Goal: Task Accomplishment & Management: Manage account settings

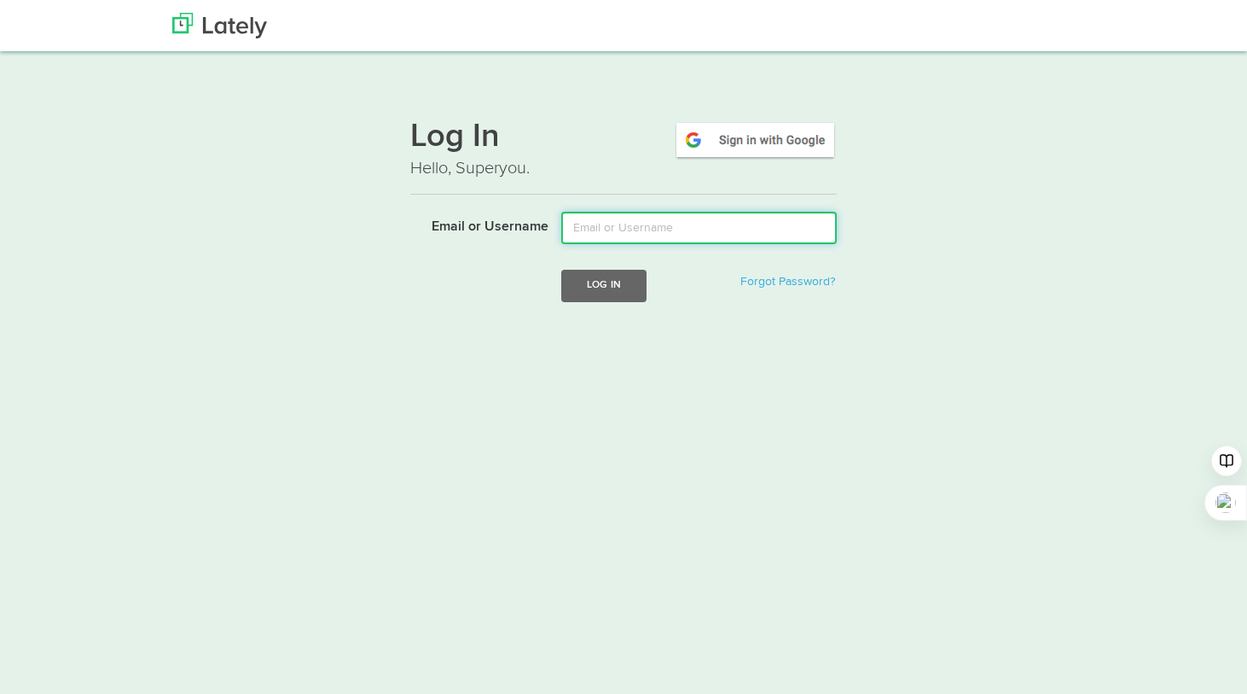
click at [612, 241] on input "Email or Username" at bounding box center [699, 228] width 276 height 32
type input "ale.agrafica@gmail.com"
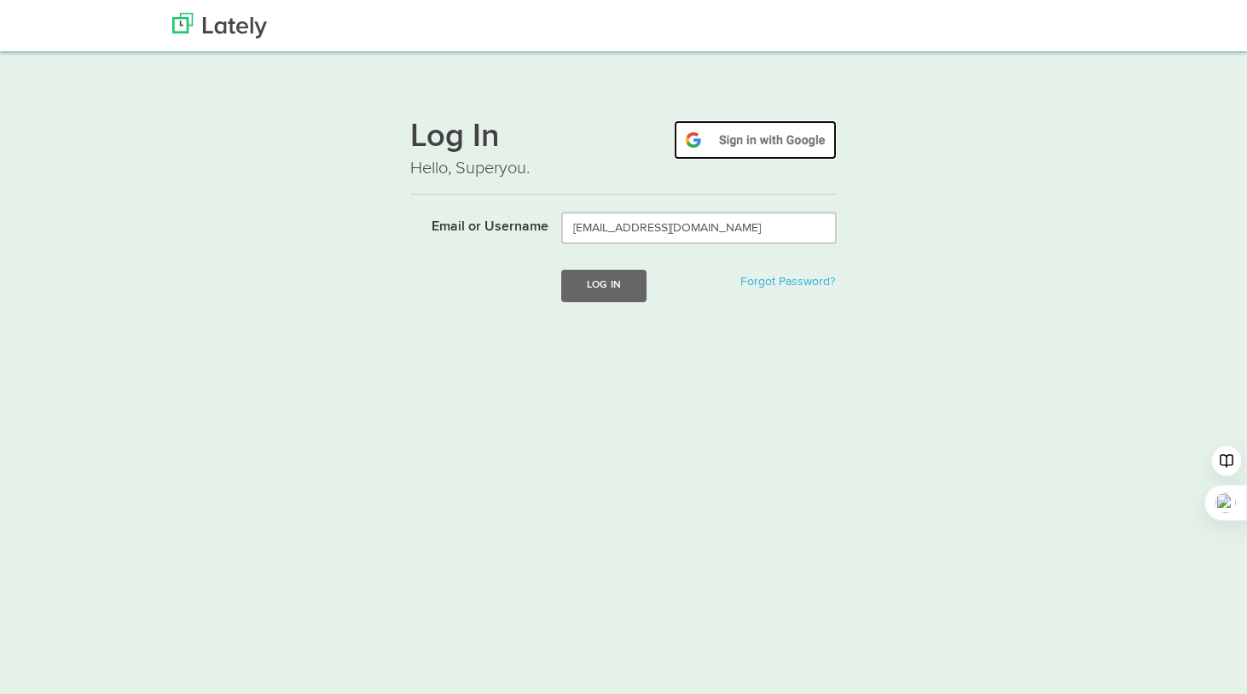
click at [749, 138] on img at bounding box center [755, 139] width 163 height 39
click at [227, 14] on img at bounding box center [219, 26] width 95 height 26
click at [224, 29] on img at bounding box center [219, 26] width 95 height 26
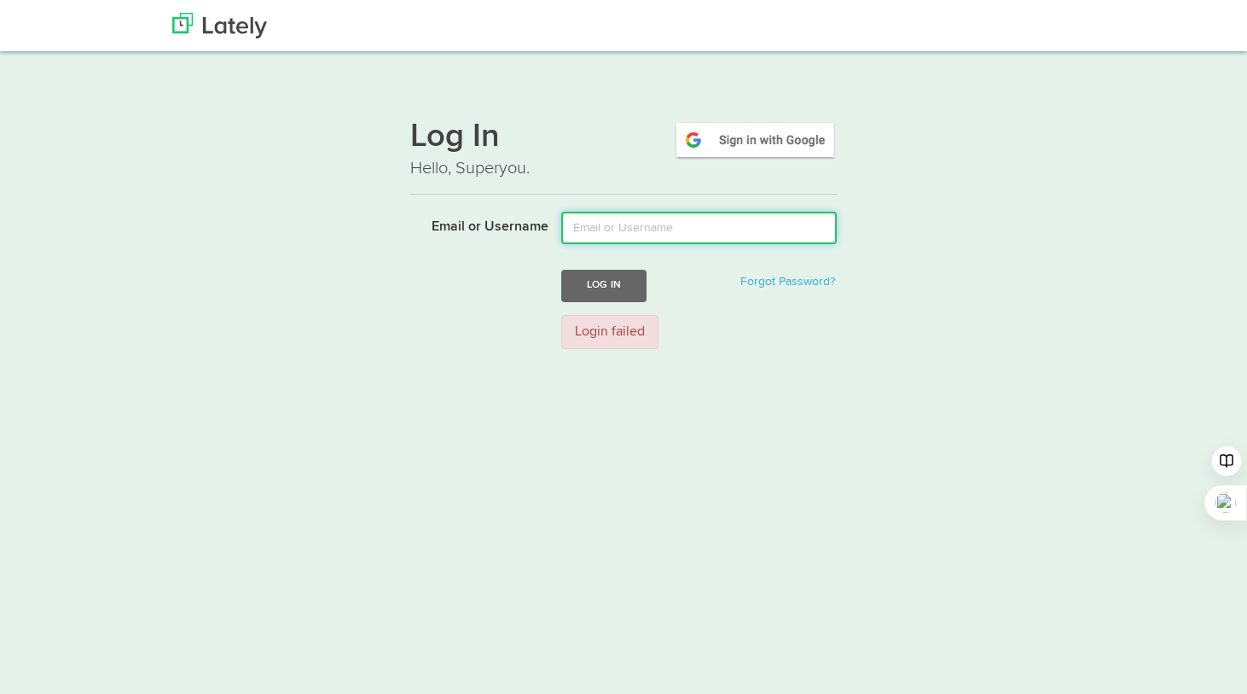
click at [621, 229] on input "Email or Username" at bounding box center [699, 228] width 276 height 32
drag, startPoint x: 616, startPoint y: 227, endPoint x: 562, endPoint y: 227, distance: 53.7
click at [562, 227] on input "Aletoro" at bounding box center [699, 228] width 276 height 32
type input "[PERSON_NAME]"
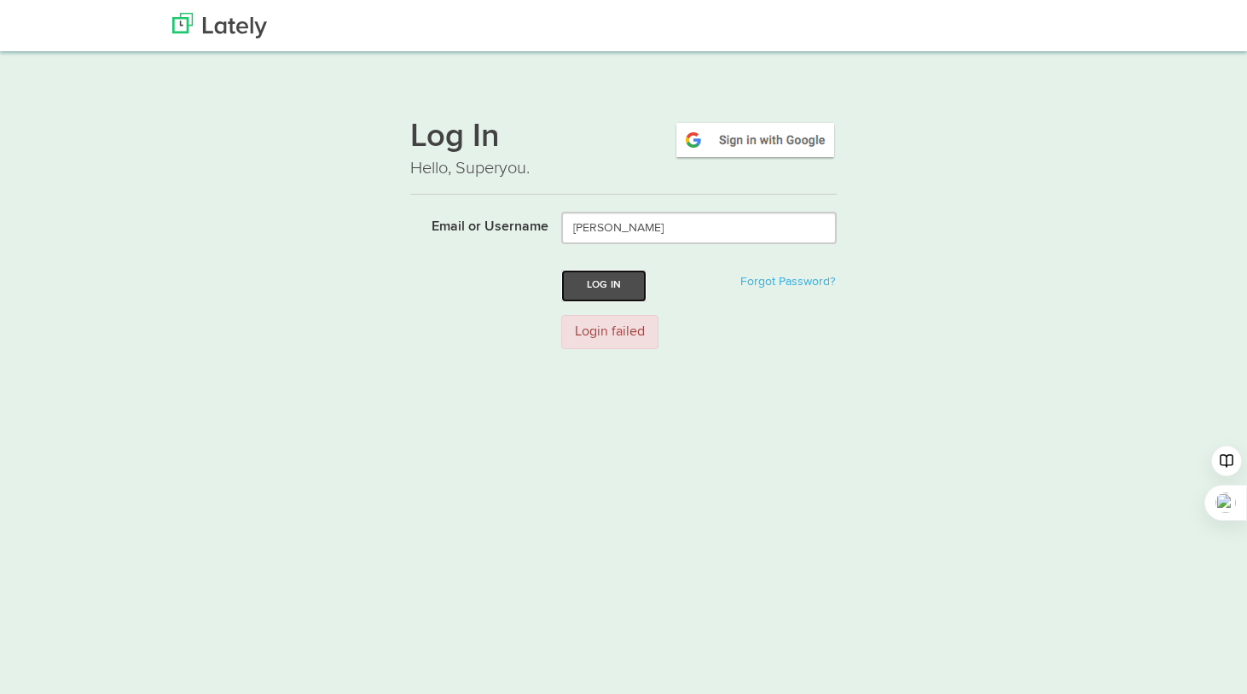
click at [622, 273] on button "Log In" at bounding box center [603, 286] width 85 height 32
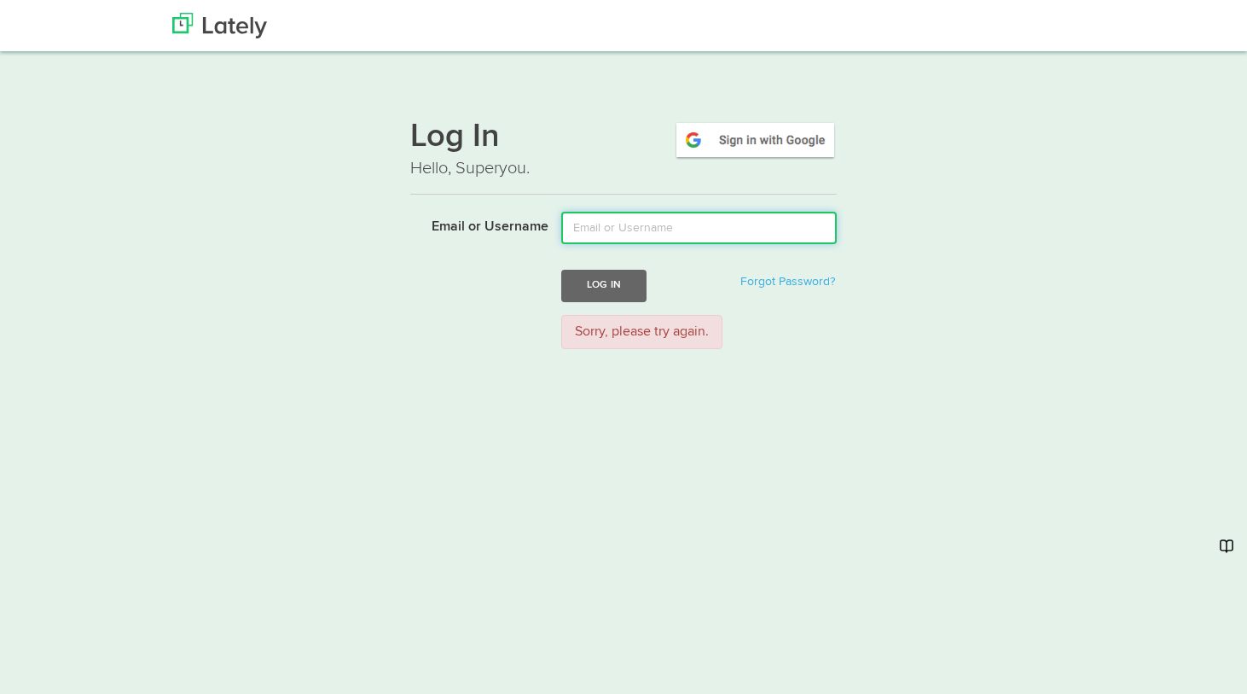
click at [645, 226] on input "Email or Username" at bounding box center [699, 228] width 276 height 32
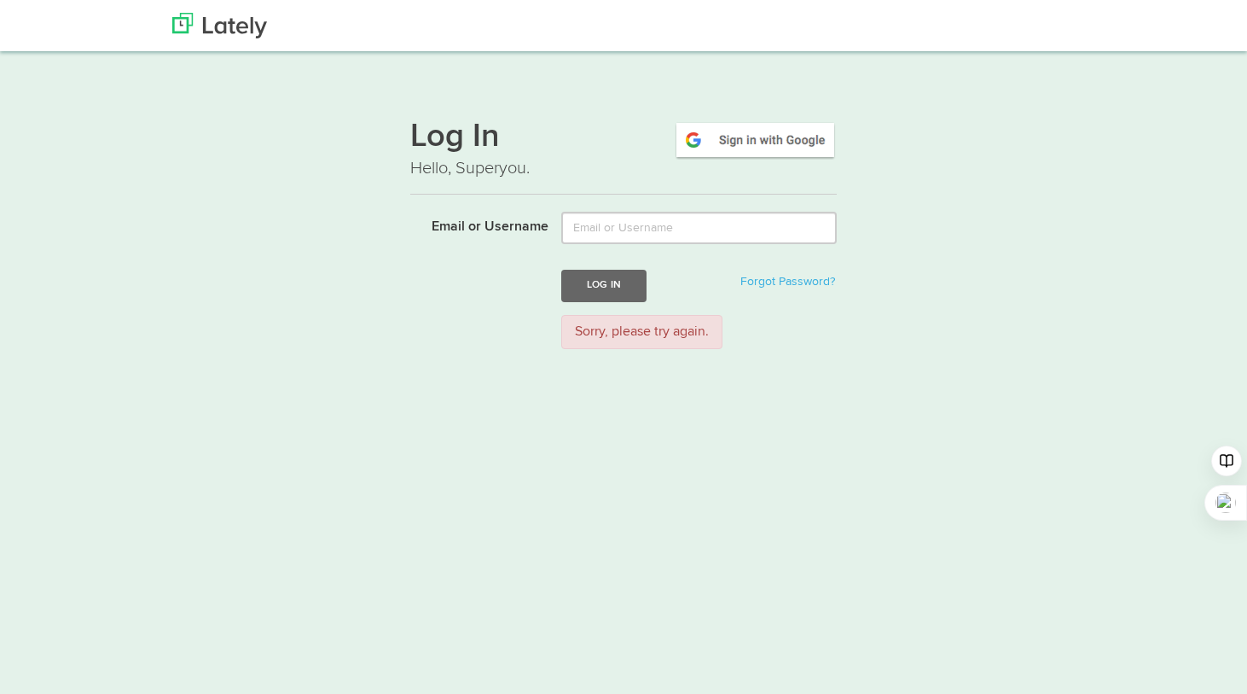
click at [617, 131] on h1 "Log In" at bounding box center [623, 138] width 427 height 36
click at [755, 139] on img at bounding box center [755, 139] width 163 height 39
click at [746, 139] on img at bounding box center [755, 139] width 163 height 39
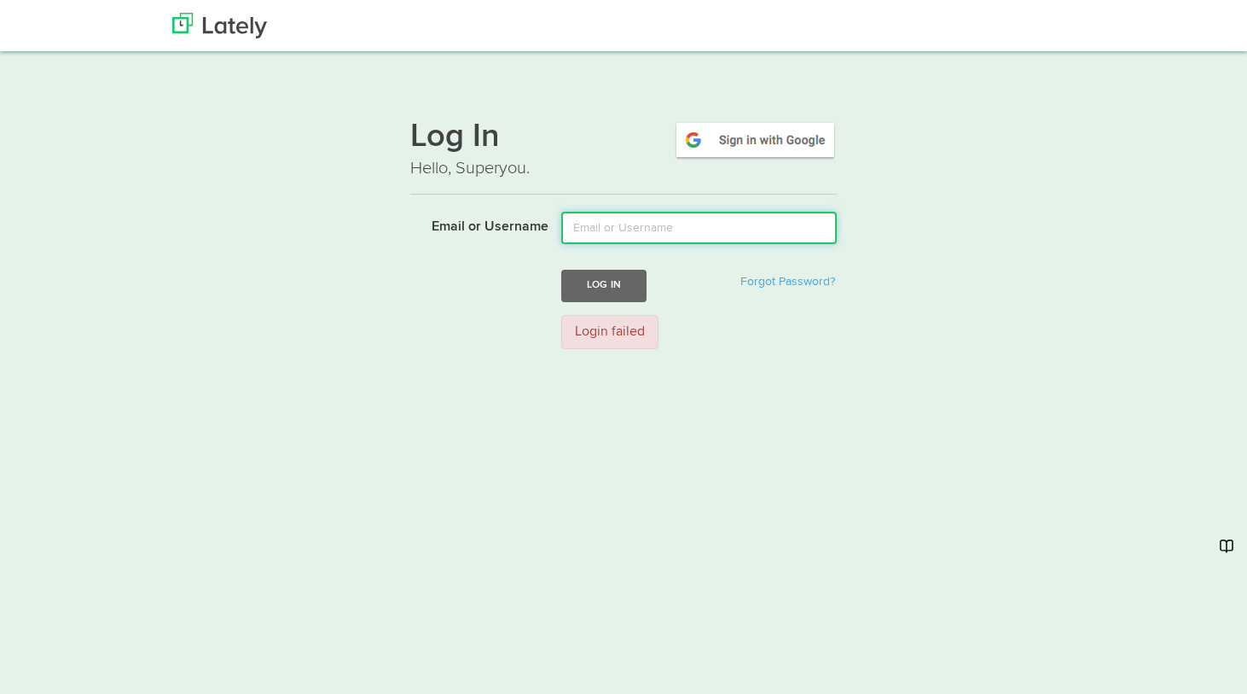
click at [656, 227] on input "Email or Username" at bounding box center [699, 228] width 276 height 32
type input "aletoro"
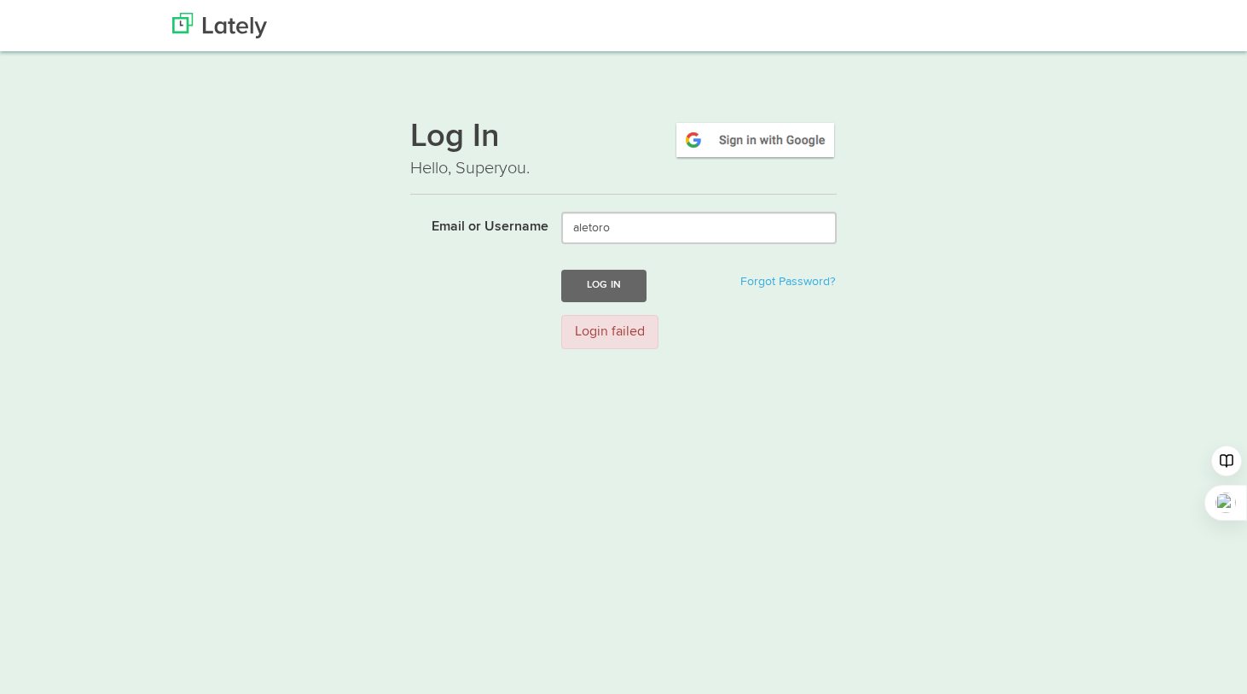
click at [757, 360] on form "Email or Username aletoro Log In Forgot Password? Login failed" at bounding box center [623, 287] width 427 height 150
click at [613, 288] on button "Log In" at bounding box center [603, 286] width 85 height 32
click at [768, 131] on img at bounding box center [755, 139] width 163 height 39
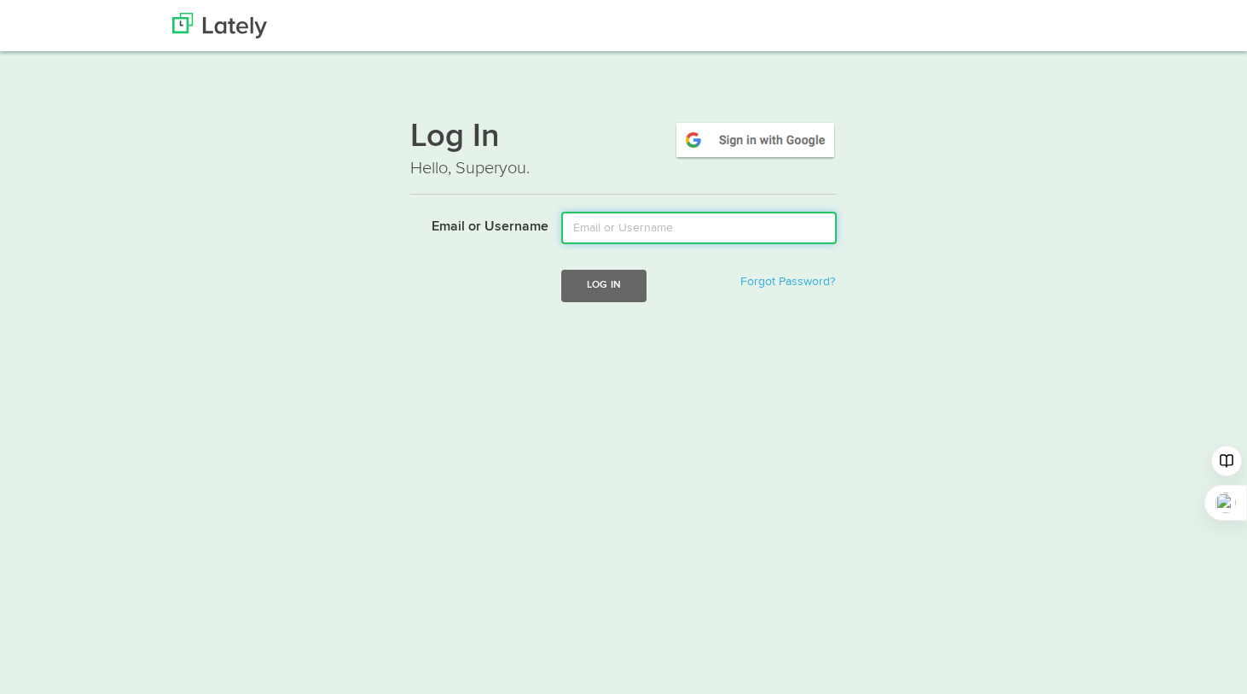
click at [600, 230] on input "Email or Username" at bounding box center [699, 228] width 276 height 32
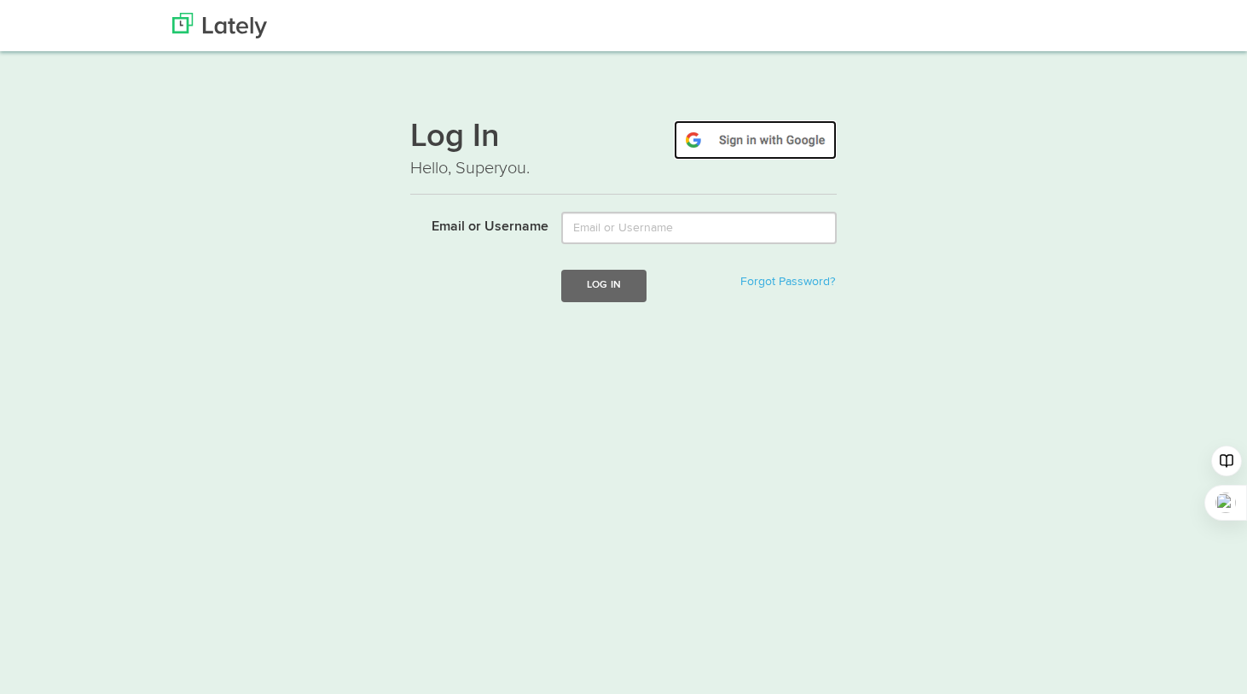
click at [765, 133] on img at bounding box center [755, 139] width 163 height 39
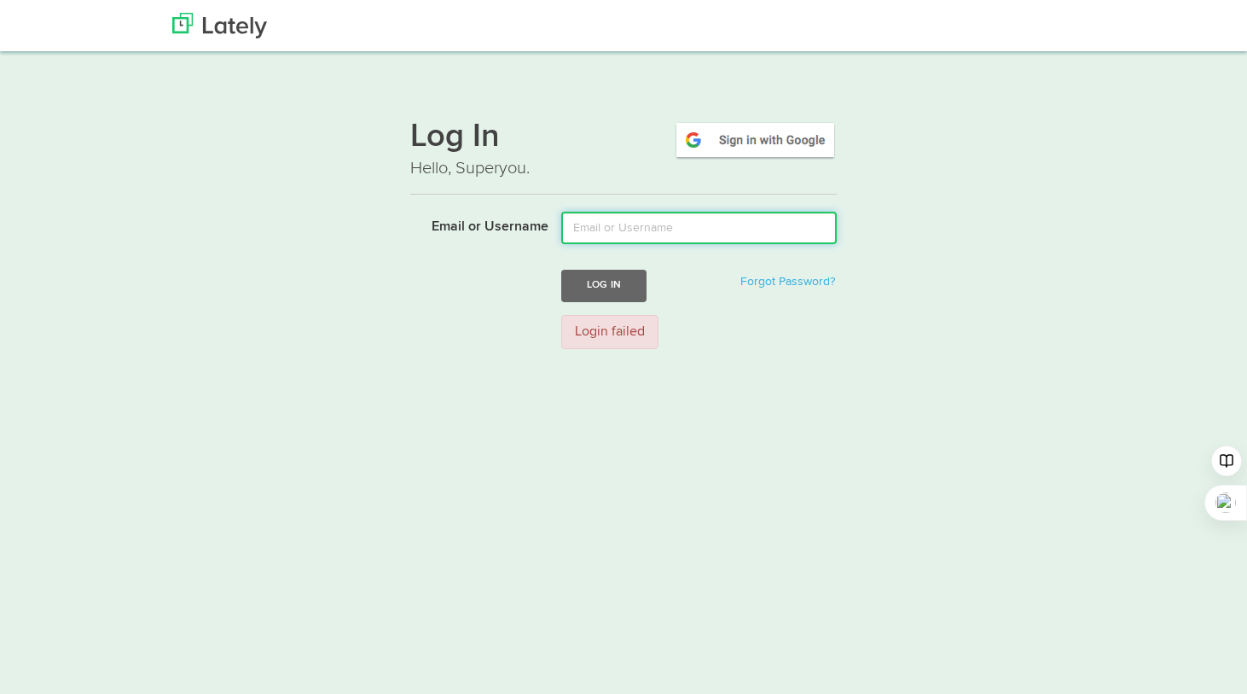
click at [636, 230] on input "Email or Username" at bounding box center [699, 228] width 276 height 32
type input "[EMAIL_ADDRESS][DOMAIN_NAME]"
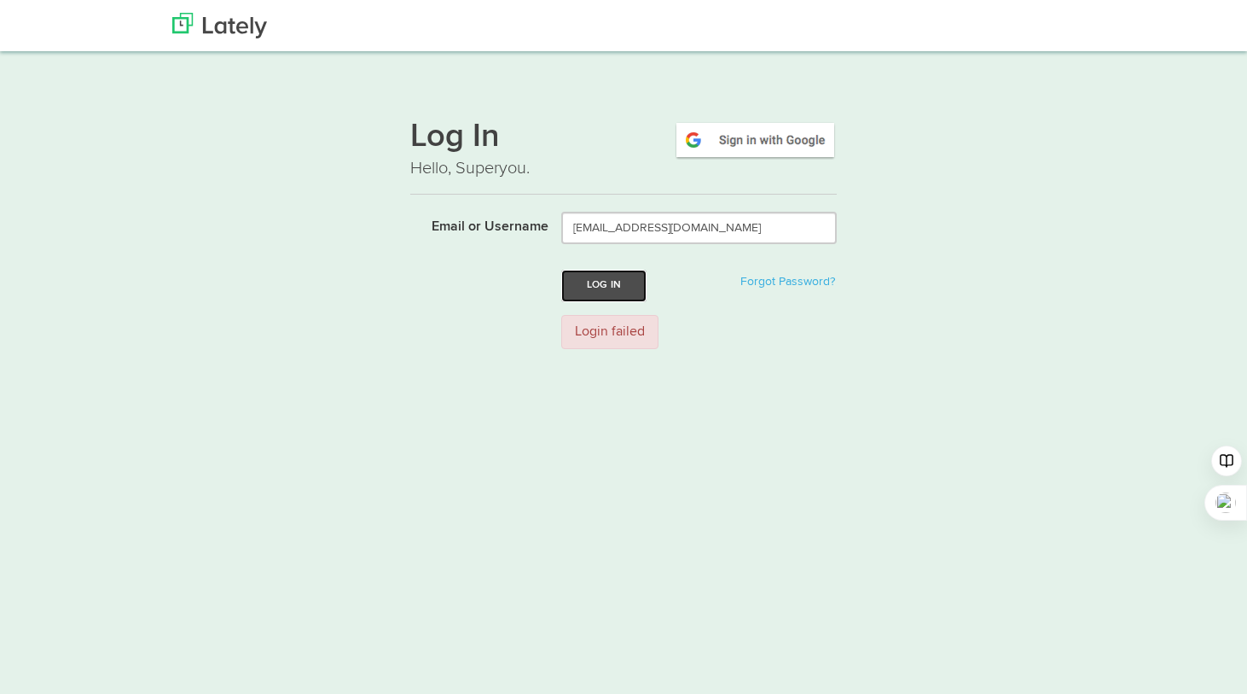
click at [629, 287] on button "Log In" at bounding box center [603, 286] width 85 height 32
